Goal: Download file/media

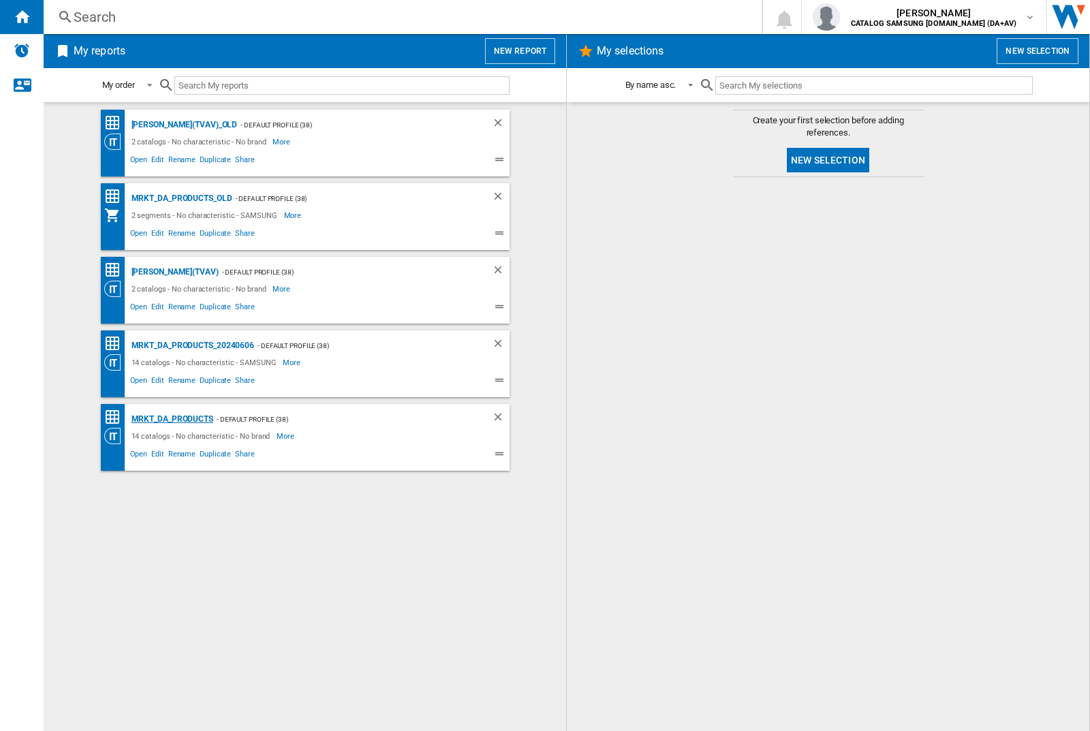
click at [172, 419] on div "MRKT_DA_PRODUCTS" at bounding box center [170, 419] width 85 height 17
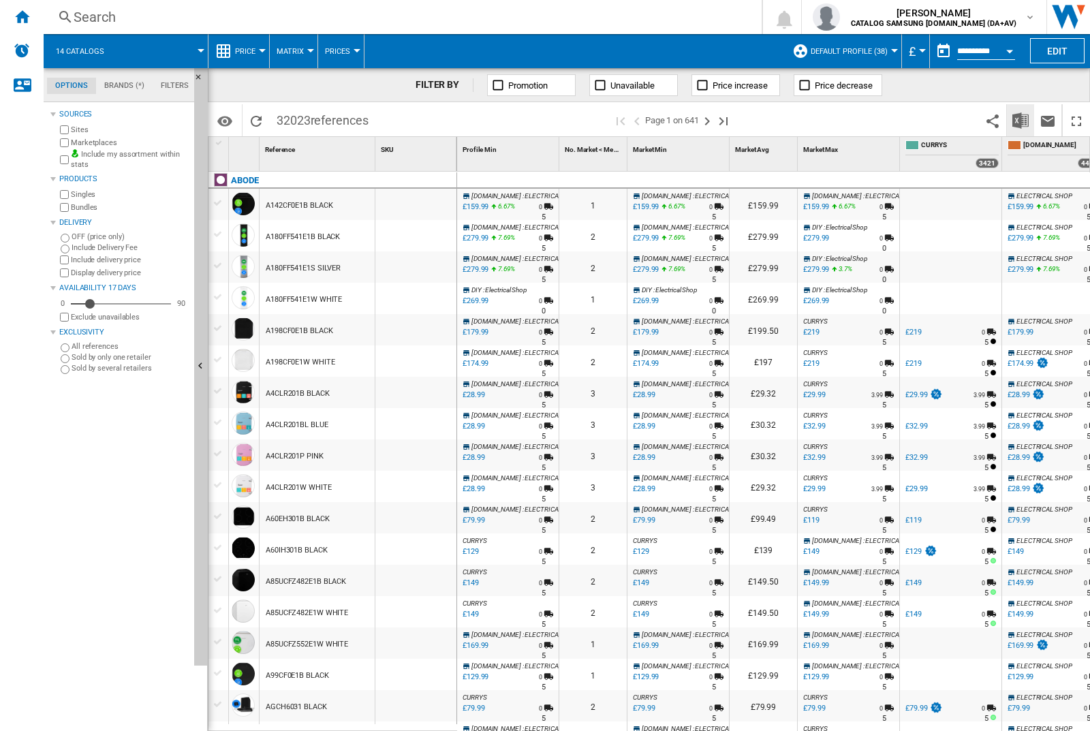
click at [1020, 119] on img "Download in Excel" at bounding box center [1020, 120] width 16 height 16
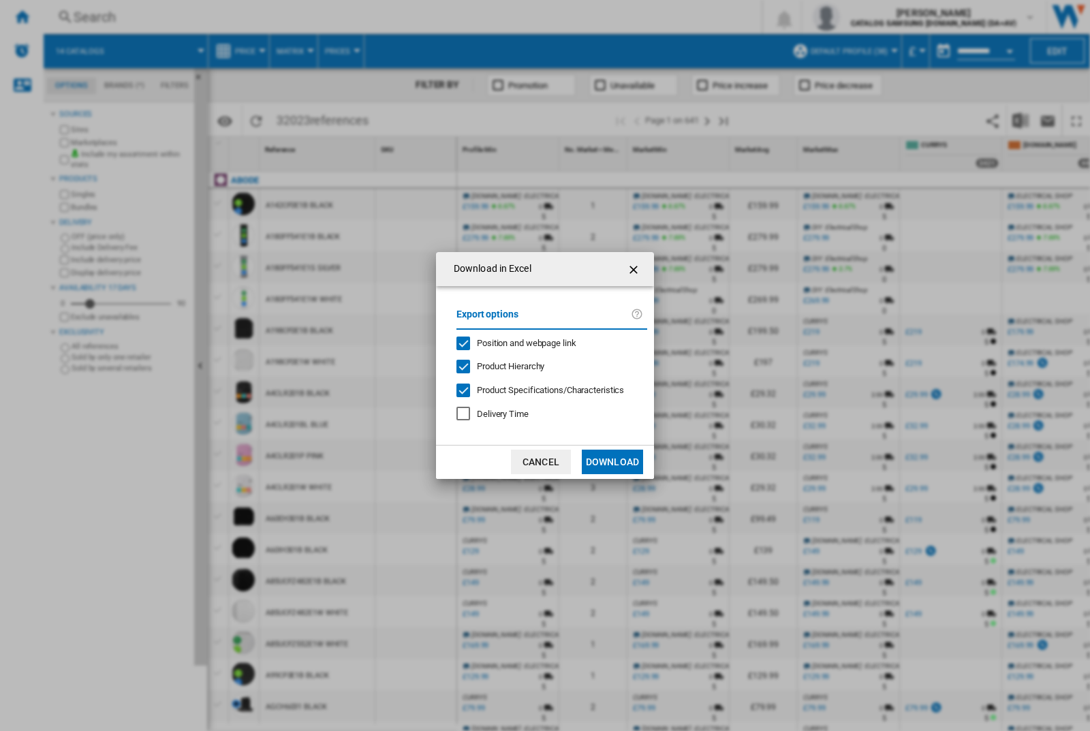
click at [517, 342] on span "Position and webpage link" at bounding box center [526, 343] width 99 height 10
click at [612, 462] on button "Download" at bounding box center [612, 462] width 61 height 25
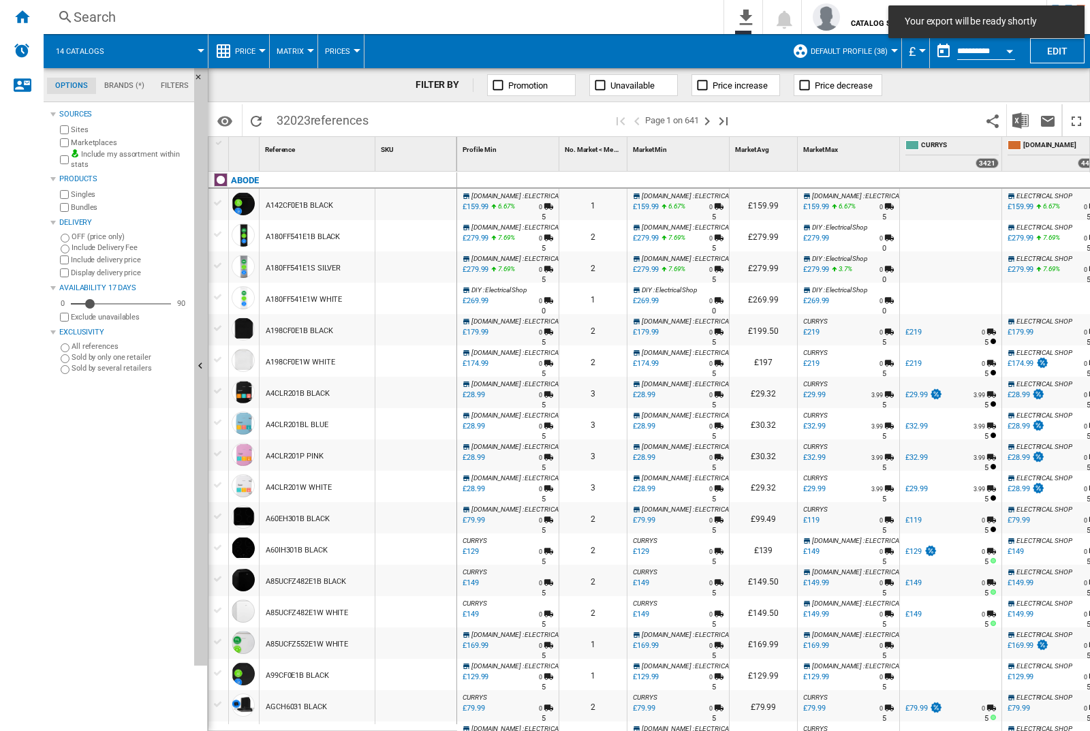
click at [1023, 95] on div "FILTER BY Promotion Unavailable Price increase Price decrease" at bounding box center [649, 85] width 882 height 34
